Goal: Transaction & Acquisition: Purchase product/service

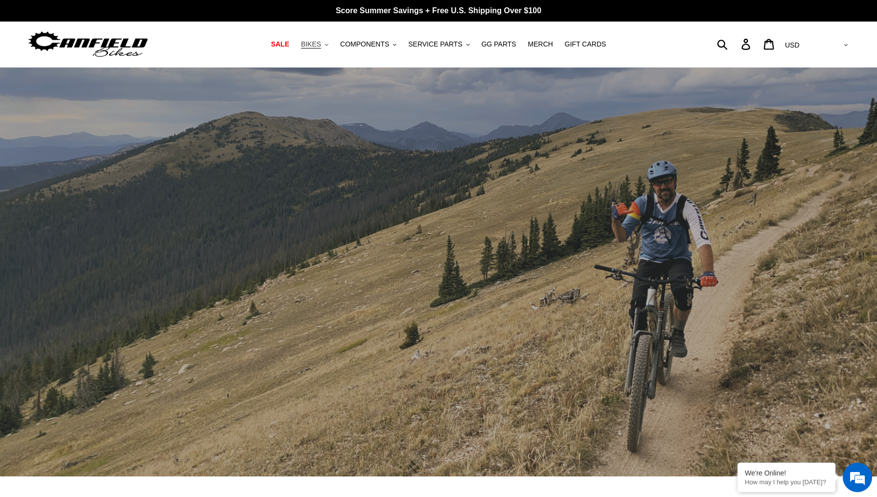
click at [317, 46] on span "BIKES" at bounding box center [311, 44] width 20 height 8
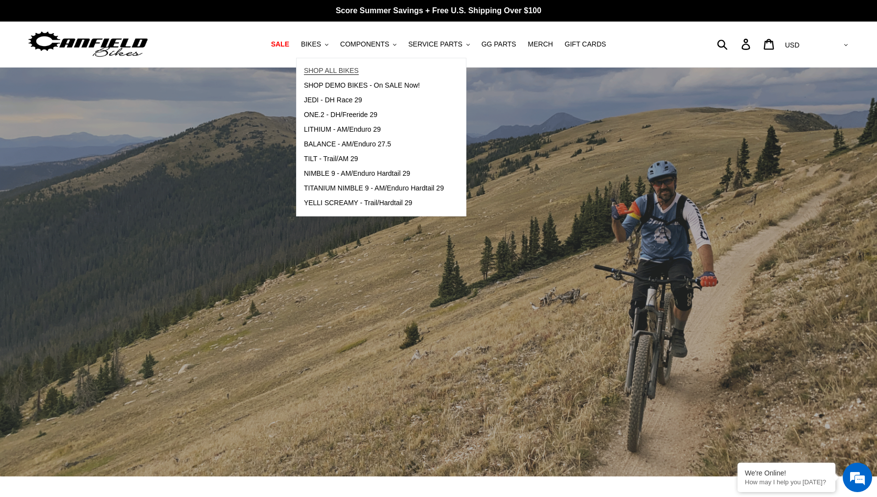
click at [330, 69] on span "SHOP ALL BIKES" at bounding box center [331, 71] width 55 height 8
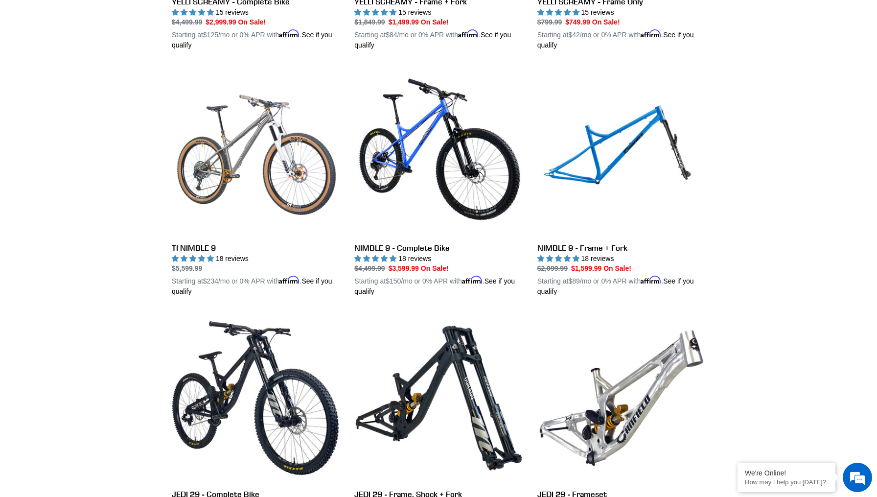
scroll to position [945, 0]
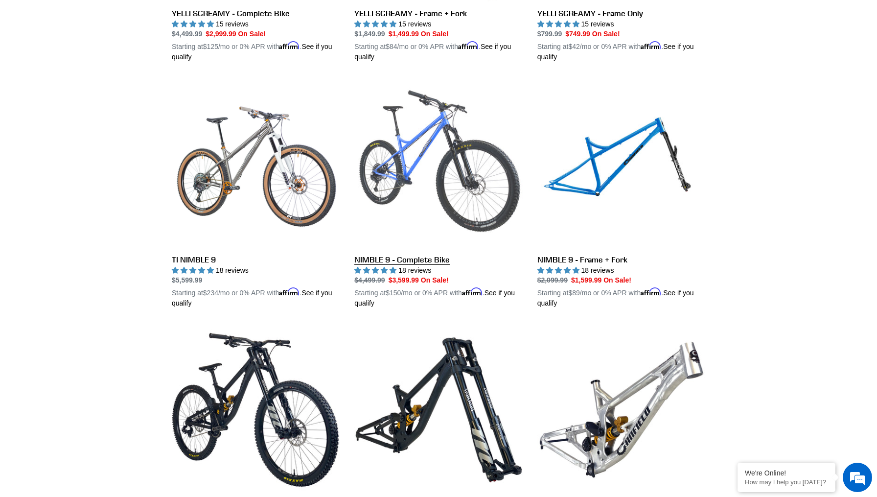
click at [472, 162] on link "NIMBLE 9 - Complete Bike" at bounding box center [438, 193] width 168 height 229
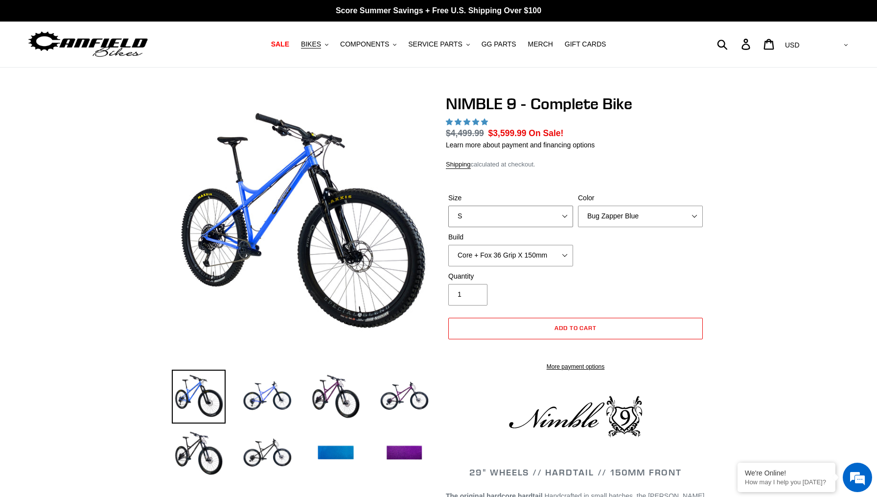
click at [484, 215] on select "S M L XL" at bounding box center [510, 217] width 125 height 22
select select "highest-rating"
select select "L"
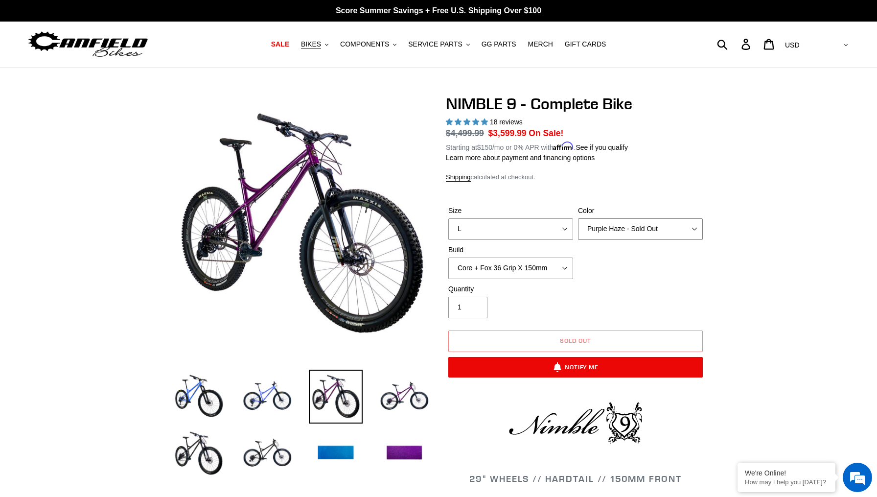
select select "Galaxy Black"
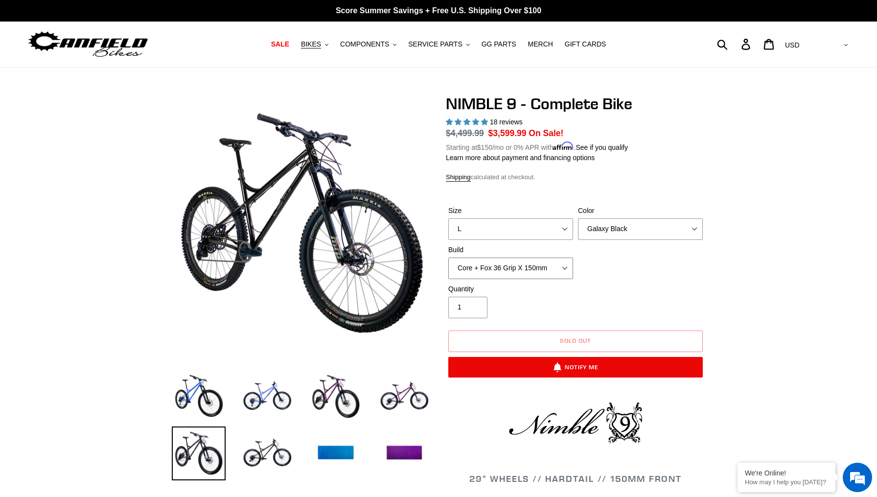
select select "Core + RockShox Lyrik Ultimate 150mm"
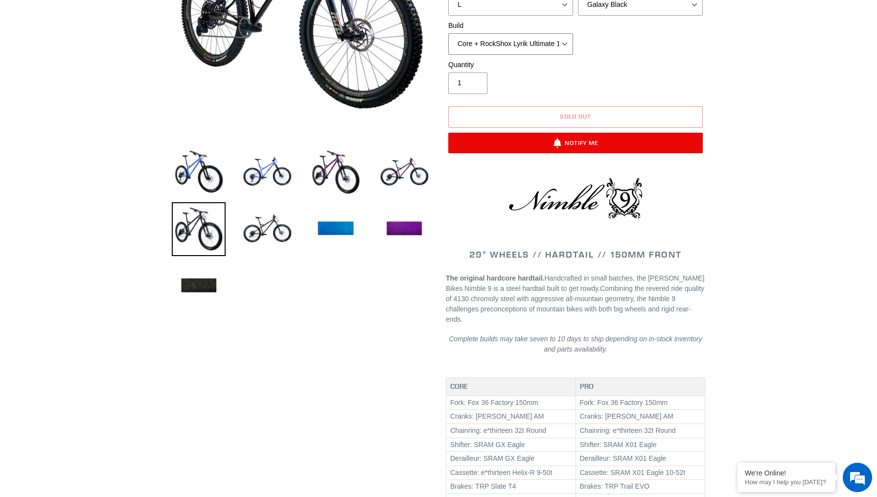
scroll to position [224, 0]
click at [260, 229] on img at bounding box center [267, 230] width 54 height 54
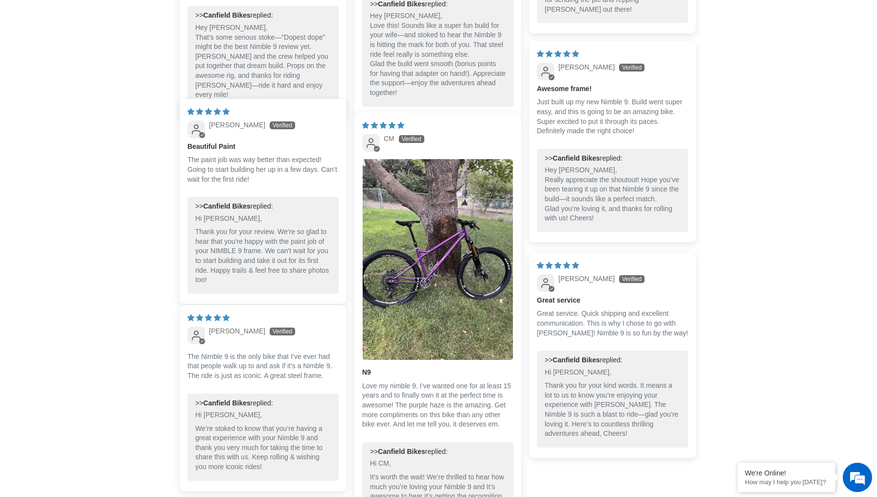
scroll to position [2201, 0]
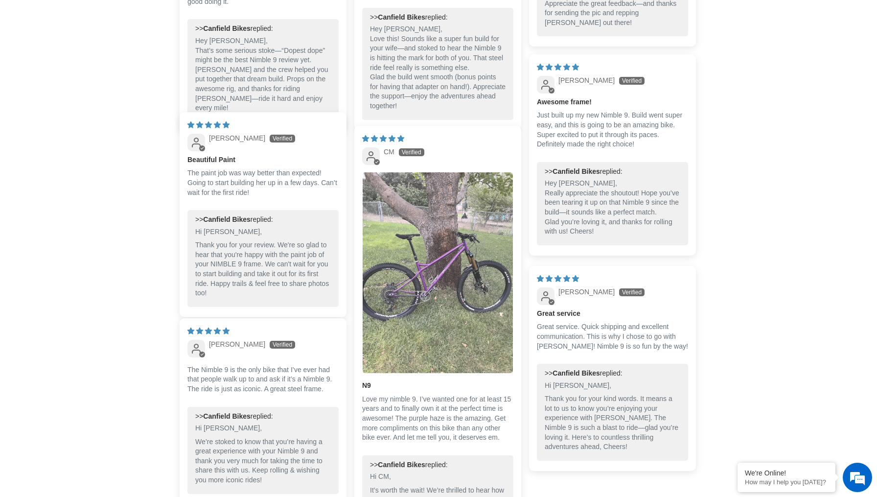
click at [400, 295] on img "Link to user picture 1" at bounding box center [438, 272] width 150 height 201
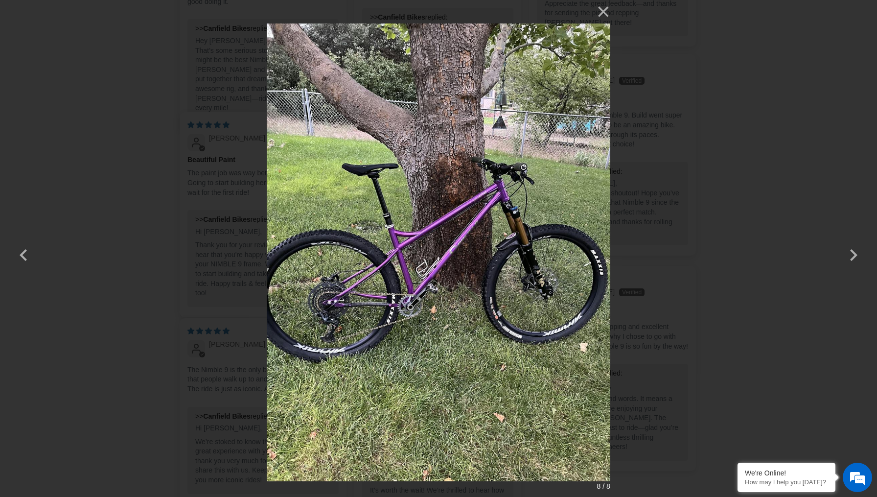
click at [706, 168] on div "× 8 / 8 Loading..." at bounding box center [438, 248] width 877 height 497
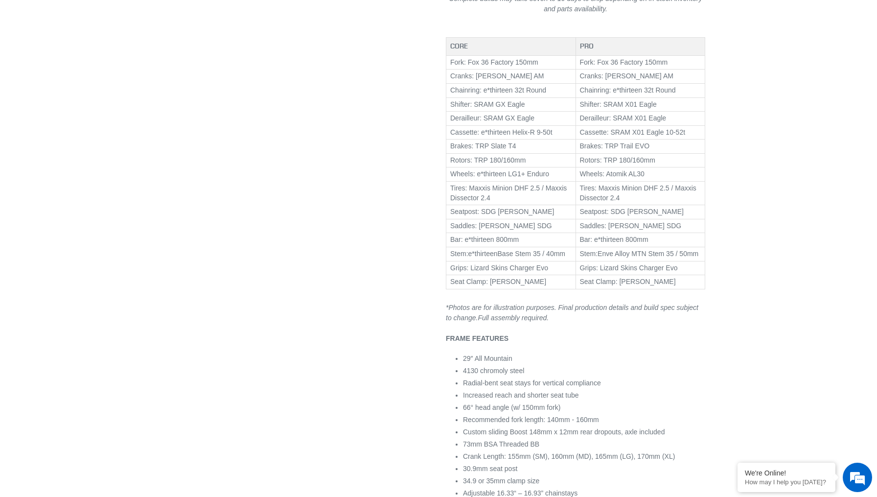
scroll to position [538, 0]
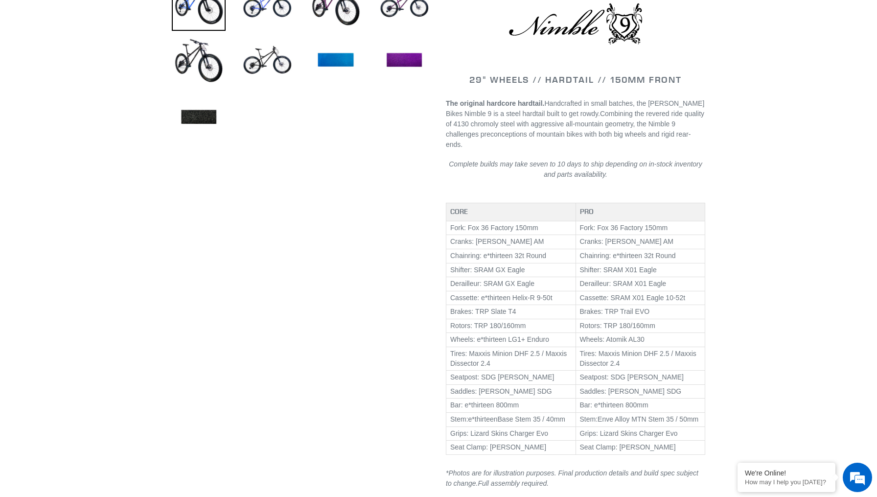
select select "highest-rating"
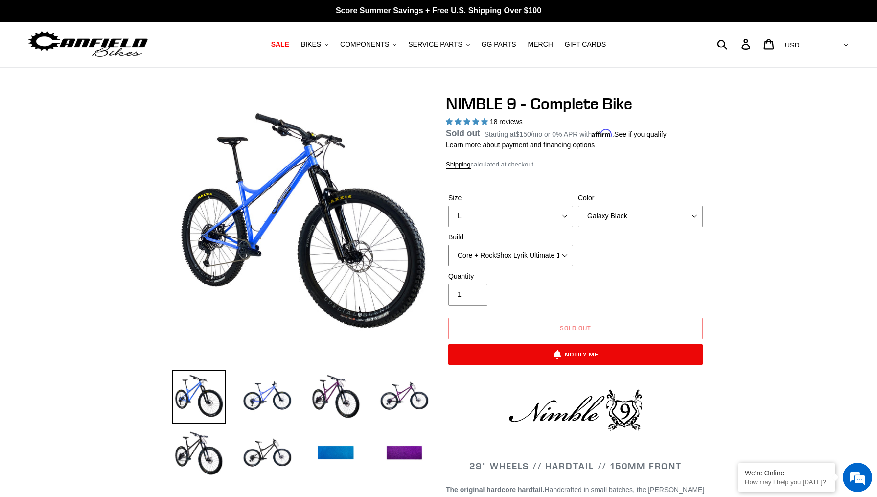
select select "Pro + RockShox Lyrik Ultimate 150mm"
